Goal: Book appointment/travel/reservation

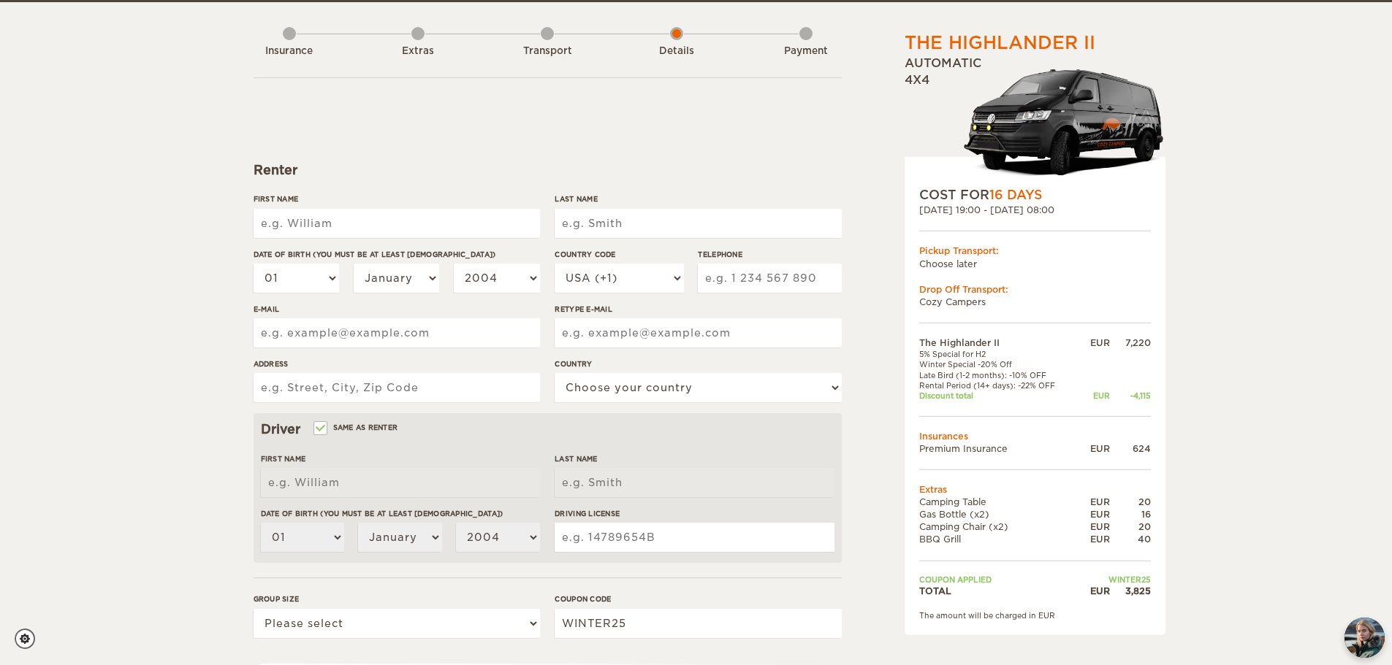
scroll to position [67, 0]
click at [407, 228] on input "First Name" at bounding box center [396, 222] width 286 height 29
type input "[PERSON_NAME]"
type input "Galea"
select select "44"
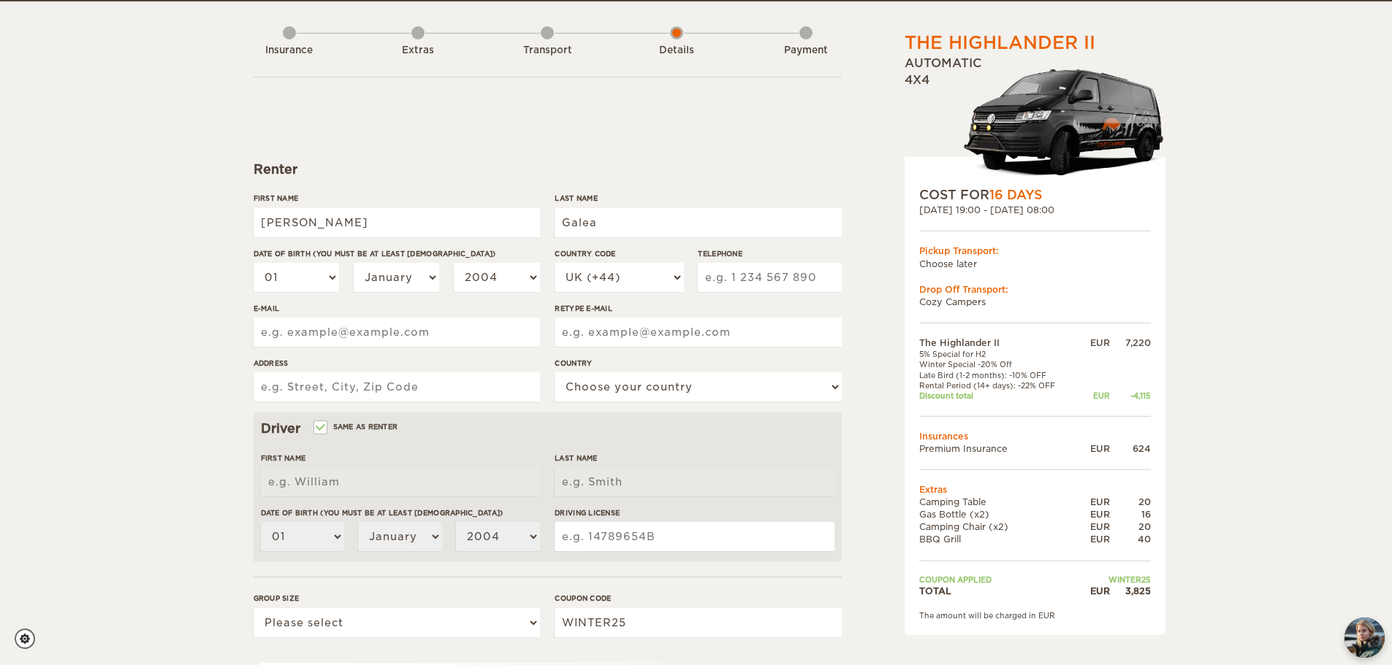
type input "7502838729"
type input "[EMAIL_ADDRESS][DOMAIN_NAME]"
type input "36 Waterleaze"
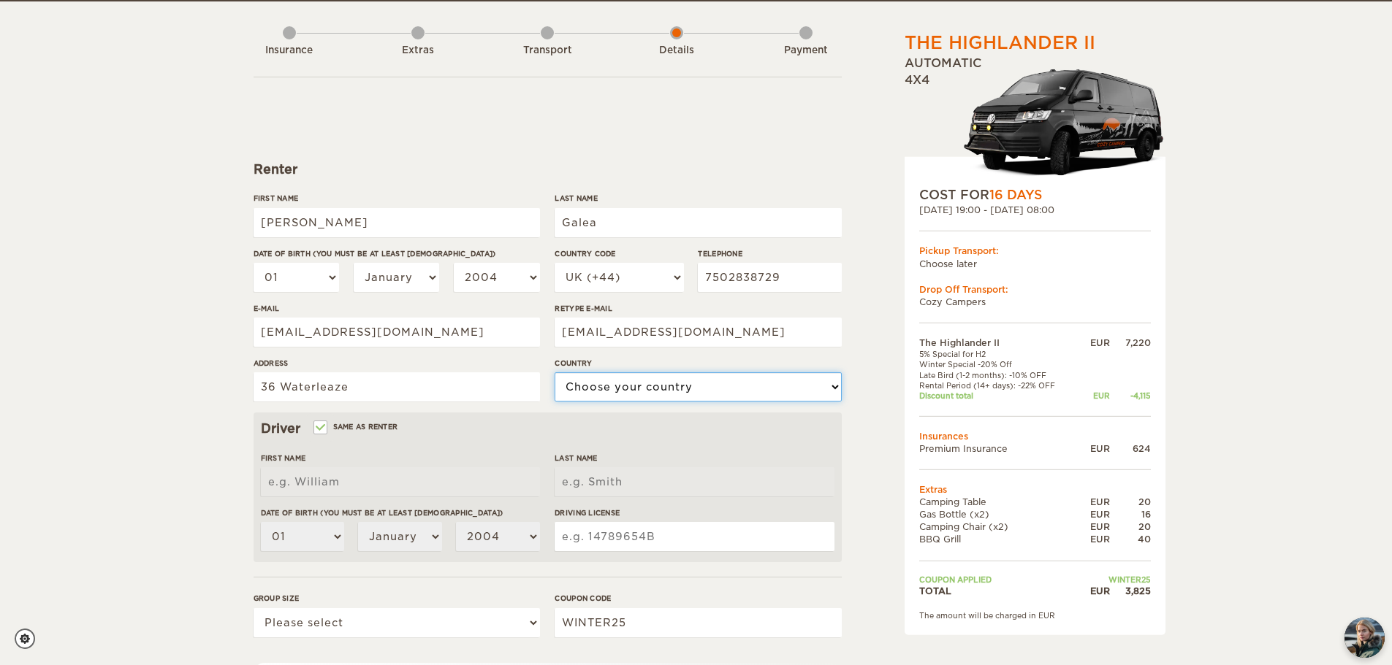
select select "221"
type input "[PERSON_NAME]"
type input "Galea"
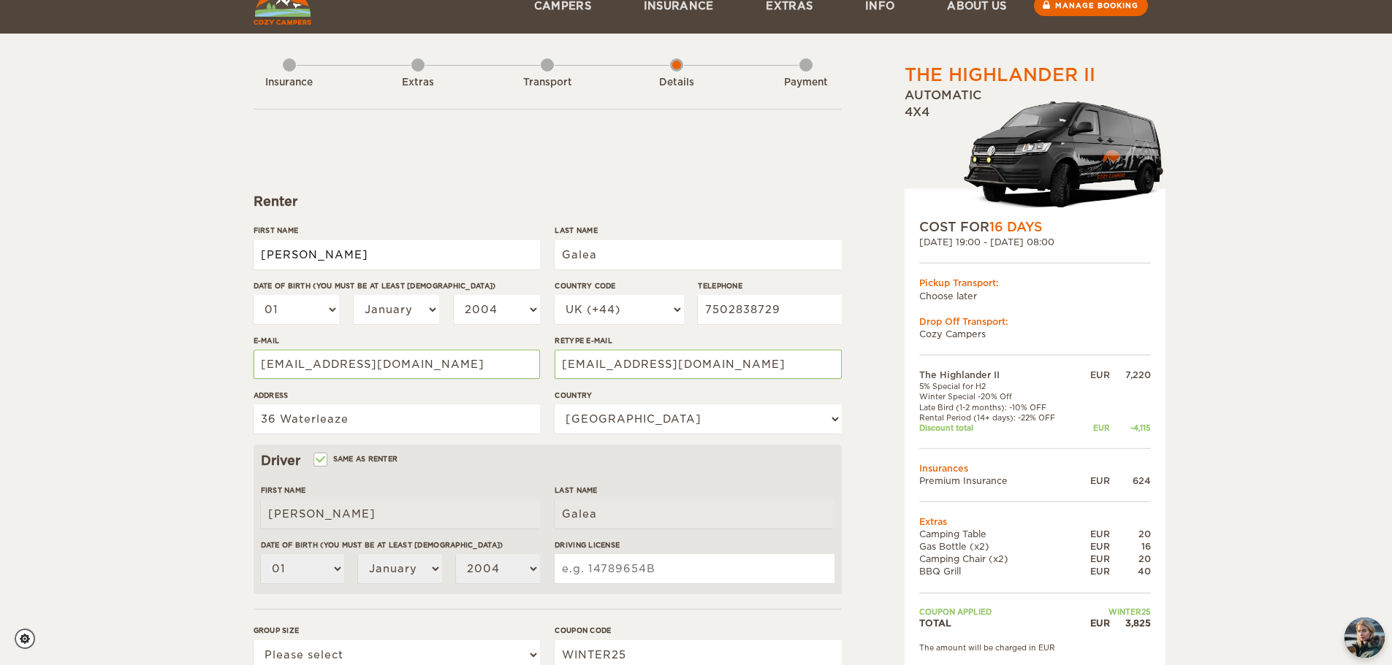
scroll to position [34, 0]
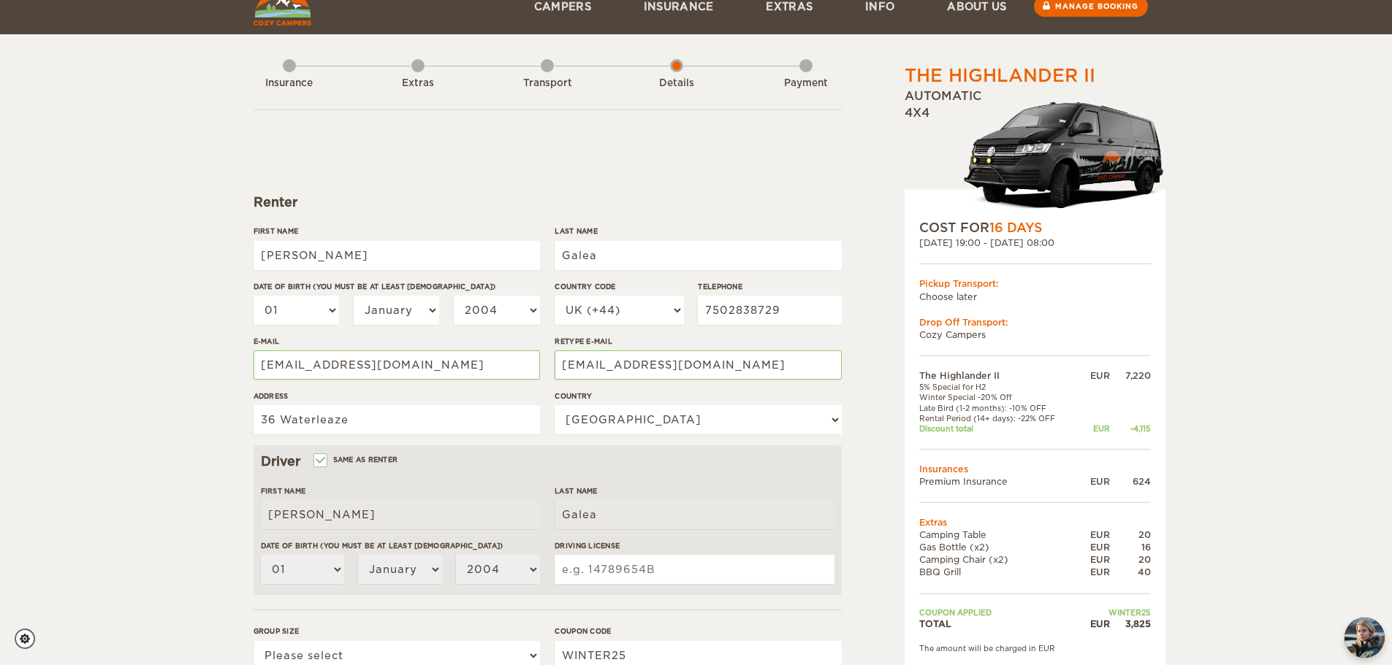
click at [546, 73] on div "Transport" at bounding box center [547, 80] width 13 height 58
